Goal: Find specific page/section: Find specific page/section

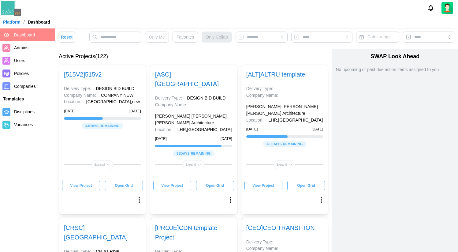
click at [204, 74] on link "[ ASC ] ALTRU SPORTS COMPLEX" at bounding box center [187, 79] width 64 height 16
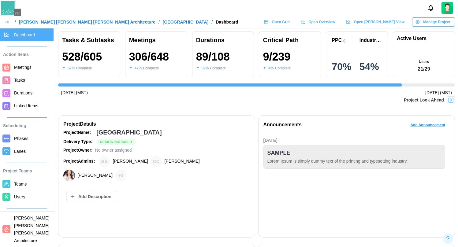
scroll to position [0, 4134]
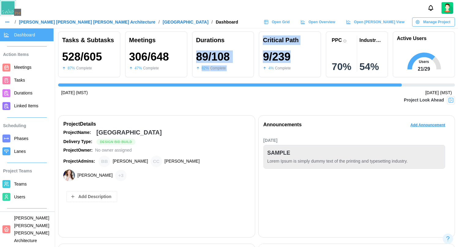
drag, startPoint x: 312, startPoint y: 52, endPoint x: 251, endPoint y: 46, distance: 61.3
click at [251, 46] on div "Tasks & Subtasks 528 / 605 87 % Complete Meetings 306 / 648 47 % Complete Durat…" at bounding box center [256, 55] width 397 height 46
click at [251, 46] on div "Durations 89 / 108 82 % Complete" at bounding box center [223, 55] width 62 height 46
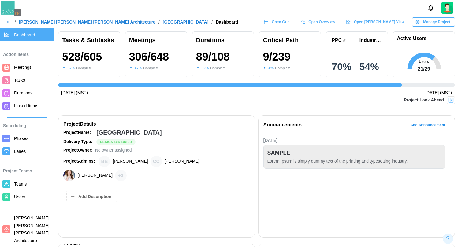
scroll to position [0, 0]
click at [292, 16] on div at bounding box center [229, 8] width 458 height 16
click at [290, 20] on span "Open Grid" at bounding box center [281, 22] width 18 height 9
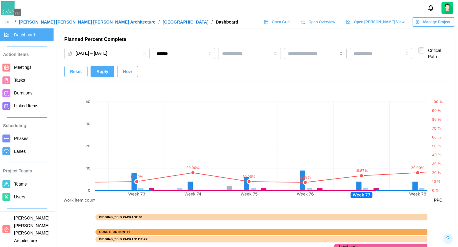
scroll to position [397, 0]
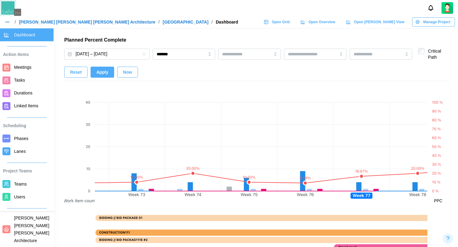
click at [128, 72] on span "Now" at bounding box center [127, 72] width 9 height 10
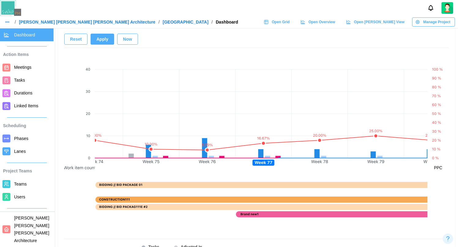
scroll to position [0, 4114]
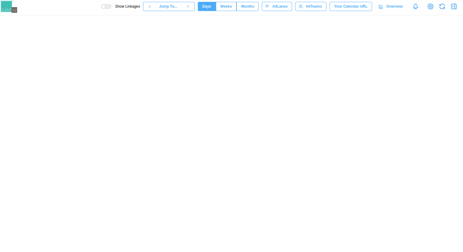
scroll to position [0, 25514]
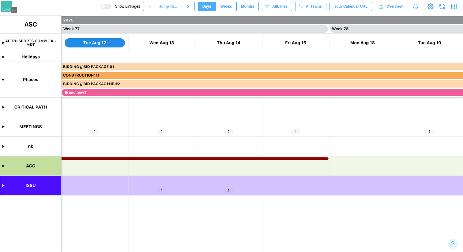
click at [5, 126] on canvas at bounding box center [231, 133] width 463 height 237
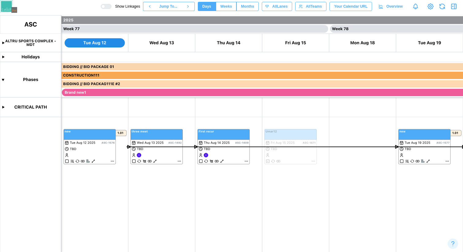
scroll to position [82, 0]
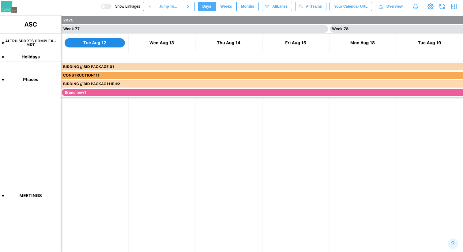
click at [102, 6] on div at bounding box center [103, 7] width 4 height 4
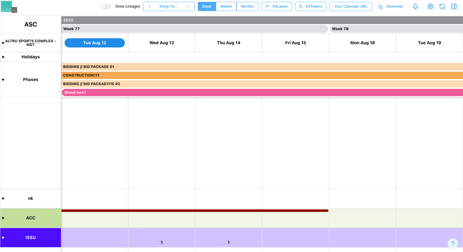
scroll to position [249, 0]
click at [5, 237] on canvas at bounding box center [231, 133] width 463 height 237
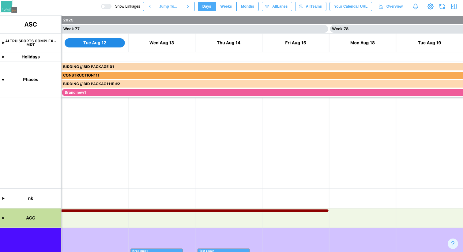
scroll to position [335, 0]
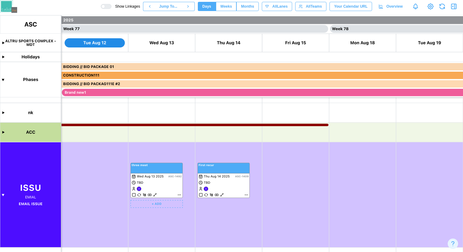
click at [156, 195] on canvas at bounding box center [231, 133] width 463 height 237
click at [170, 180] on canvas at bounding box center [231, 133] width 463 height 237
click at [216, 183] on canvas at bounding box center [231, 133] width 463 height 237
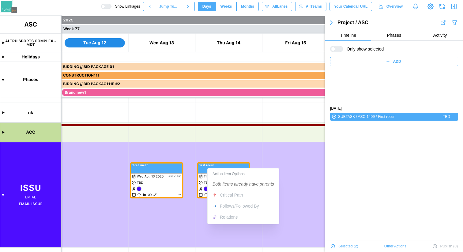
scroll to position [42, 0]
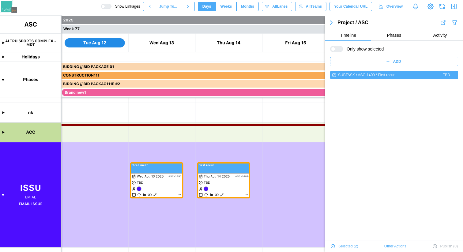
click at [331, 21] on icon "button" at bounding box center [331, 23] width 2 height 4
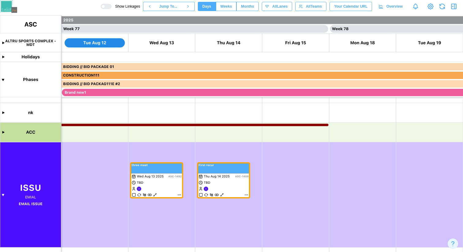
scroll to position [0, 0]
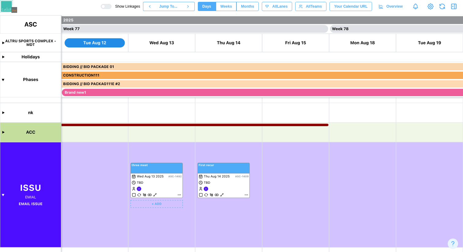
click at [153, 170] on canvas at bounding box center [231, 133] width 463 height 237
click at [211, 169] on canvas at bounding box center [231, 133] width 463 height 237
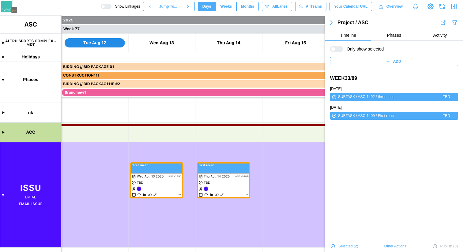
click at [153, 179] on canvas at bounding box center [231, 133] width 463 height 237
click at [155, 172] on canvas at bounding box center [231, 133] width 463 height 237
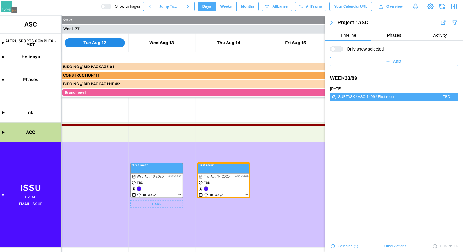
click at [212, 173] on canvas at bounding box center [231, 133] width 463 height 237
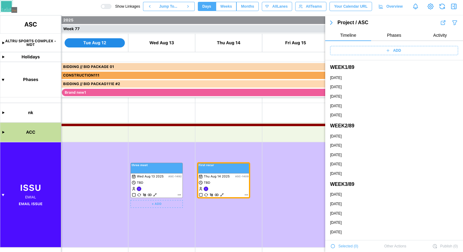
scroll to position [20852, 0]
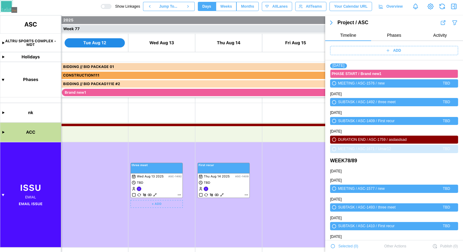
click at [155, 167] on canvas at bounding box center [231, 133] width 463 height 237
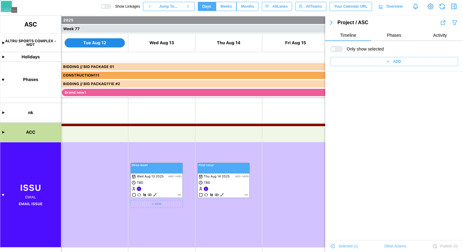
scroll to position [0, 0]
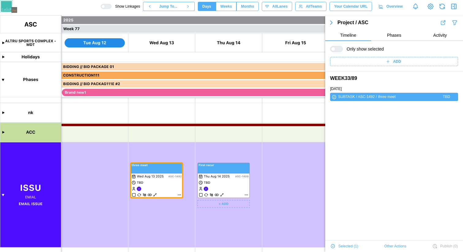
click at [220, 165] on canvas at bounding box center [231, 133] width 463 height 237
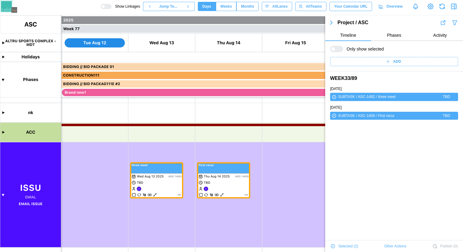
click at [170, 208] on canvas at bounding box center [231, 133] width 463 height 237
click at [196, 222] on canvas at bounding box center [231, 133] width 463 height 237
click at [158, 172] on canvas at bounding box center [231, 133] width 463 height 237
click at [331, 21] on icon "button" at bounding box center [331, 22] width 7 height 7
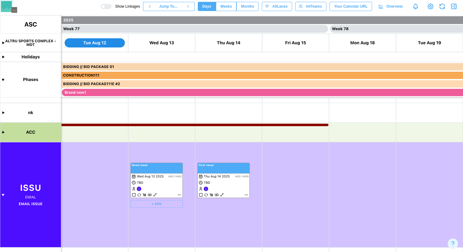
click at [155, 195] on canvas at bounding box center [231, 133] width 463 height 237
click at [221, 195] on canvas at bounding box center [231, 133] width 463 height 237
click at [170, 179] on canvas at bounding box center [231, 133] width 463 height 237
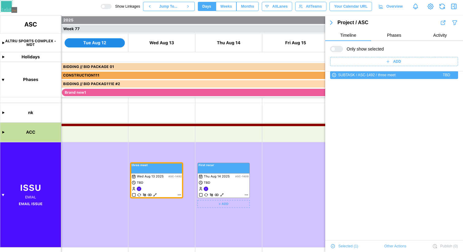
click at [220, 178] on canvas at bounding box center [231, 133] width 463 height 237
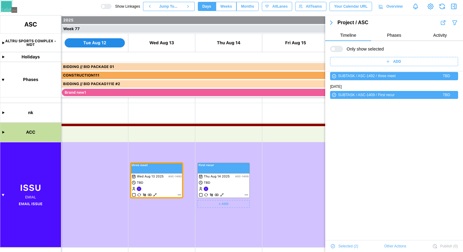
scroll to position [0, 0]
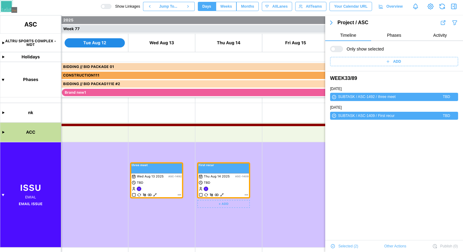
click at [332, 24] on icon "button" at bounding box center [331, 22] width 7 height 7
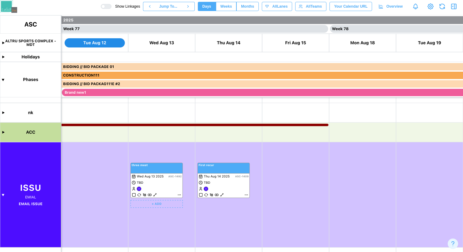
click at [161, 172] on canvas at bounding box center [231, 133] width 463 height 237
click at [216, 171] on canvas at bounding box center [231, 133] width 463 height 237
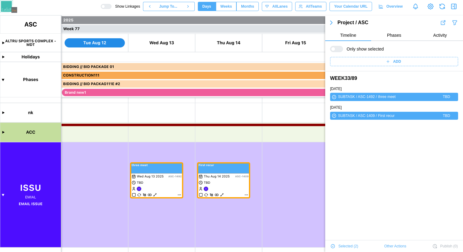
click at [331, 25] on icon "button" at bounding box center [331, 22] width 7 height 7
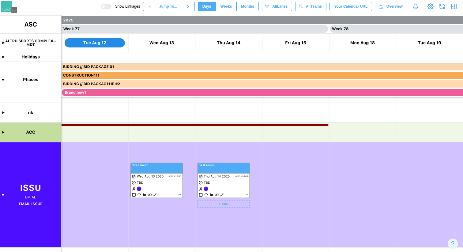
click at [222, 195] on canvas at bounding box center [231, 133] width 463 height 237
click at [247, 194] on canvas at bounding box center [231, 133] width 463 height 237
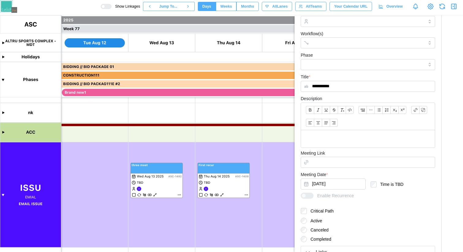
scroll to position [148, 0]
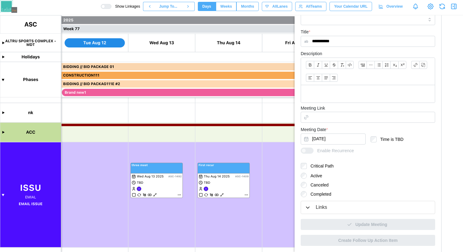
click at [342, 202] on button "Links" at bounding box center [368, 207] width 134 height 13
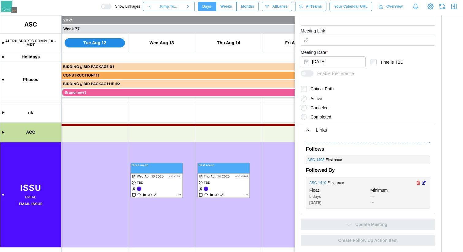
scroll to position [0, 0]
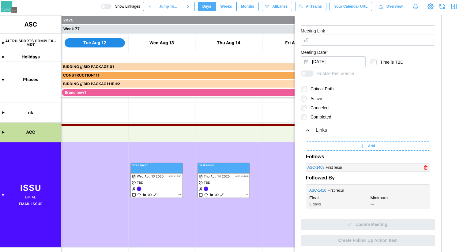
click at [320, 169] on link "ASC - 1408" at bounding box center [315, 168] width 17 height 6
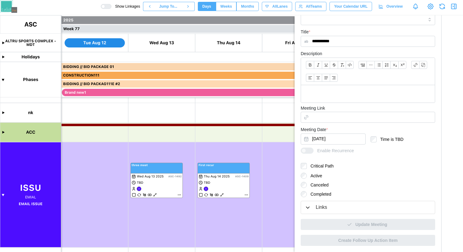
click at [318, 206] on div "Links" at bounding box center [321, 208] width 11 height 8
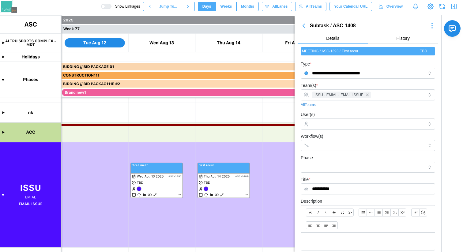
click at [304, 24] on icon "button" at bounding box center [303, 25] width 7 height 7
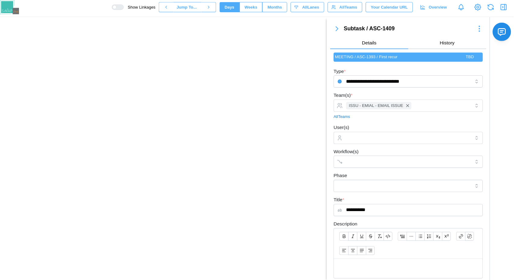
scroll to position [0, 25514]
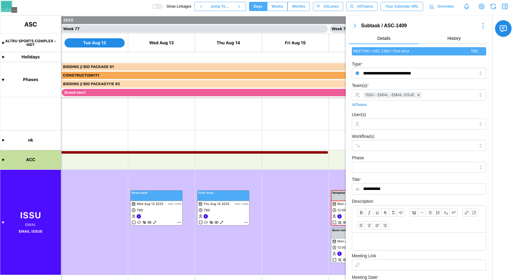
click at [354, 25] on icon "button" at bounding box center [355, 25] width 7 height 7
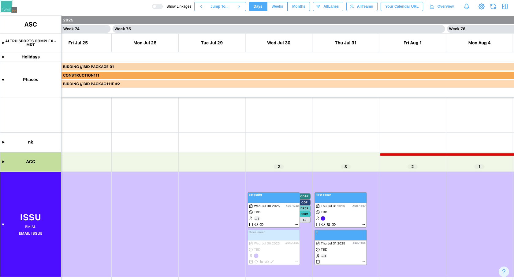
scroll to position [0, 24727]
